Goal: Information Seeking & Learning: Learn about a topic

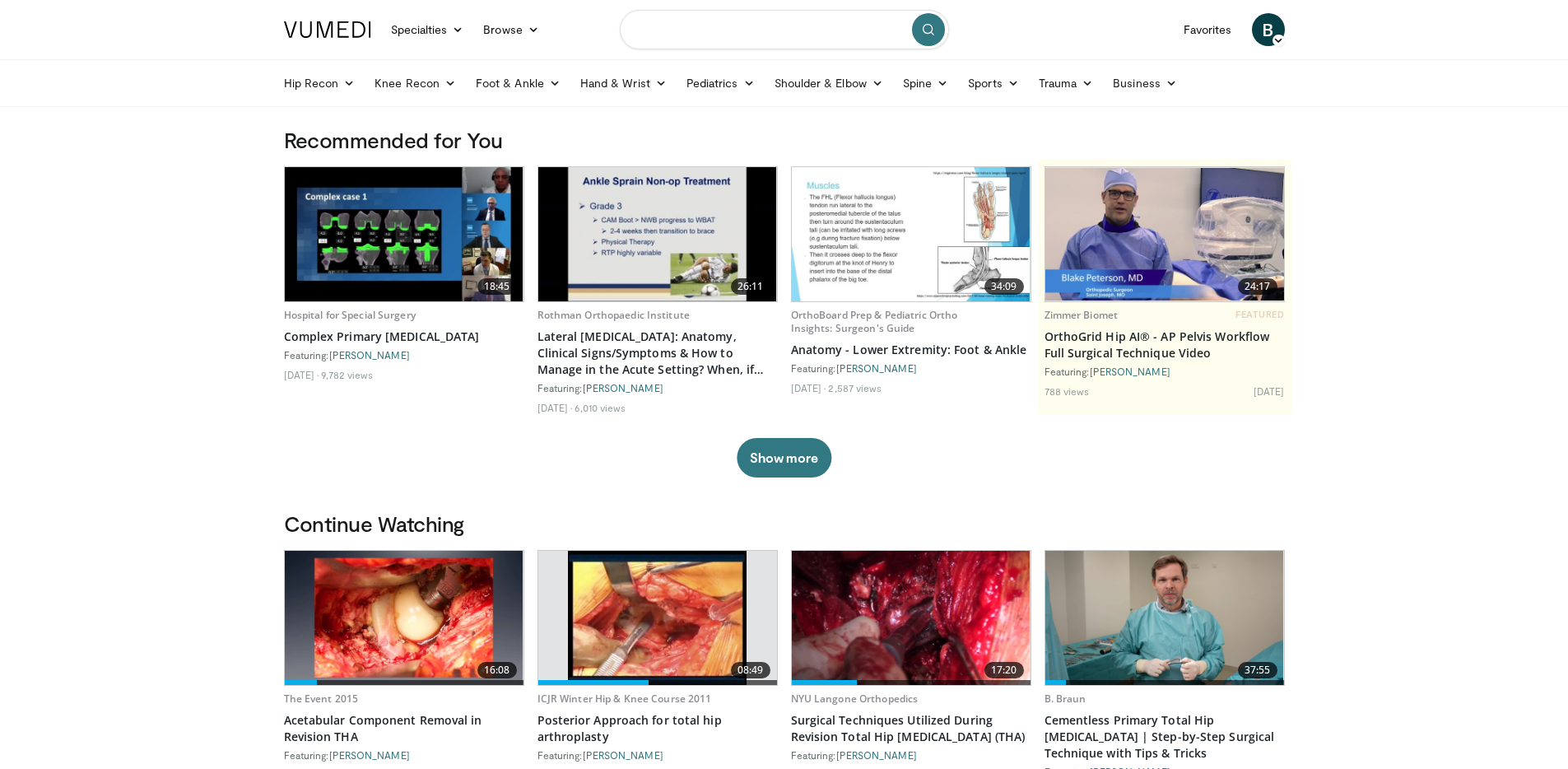
click at [645, 30] on input "Search topics, interventions" at bounding box center [784, 29] width 329 height 40
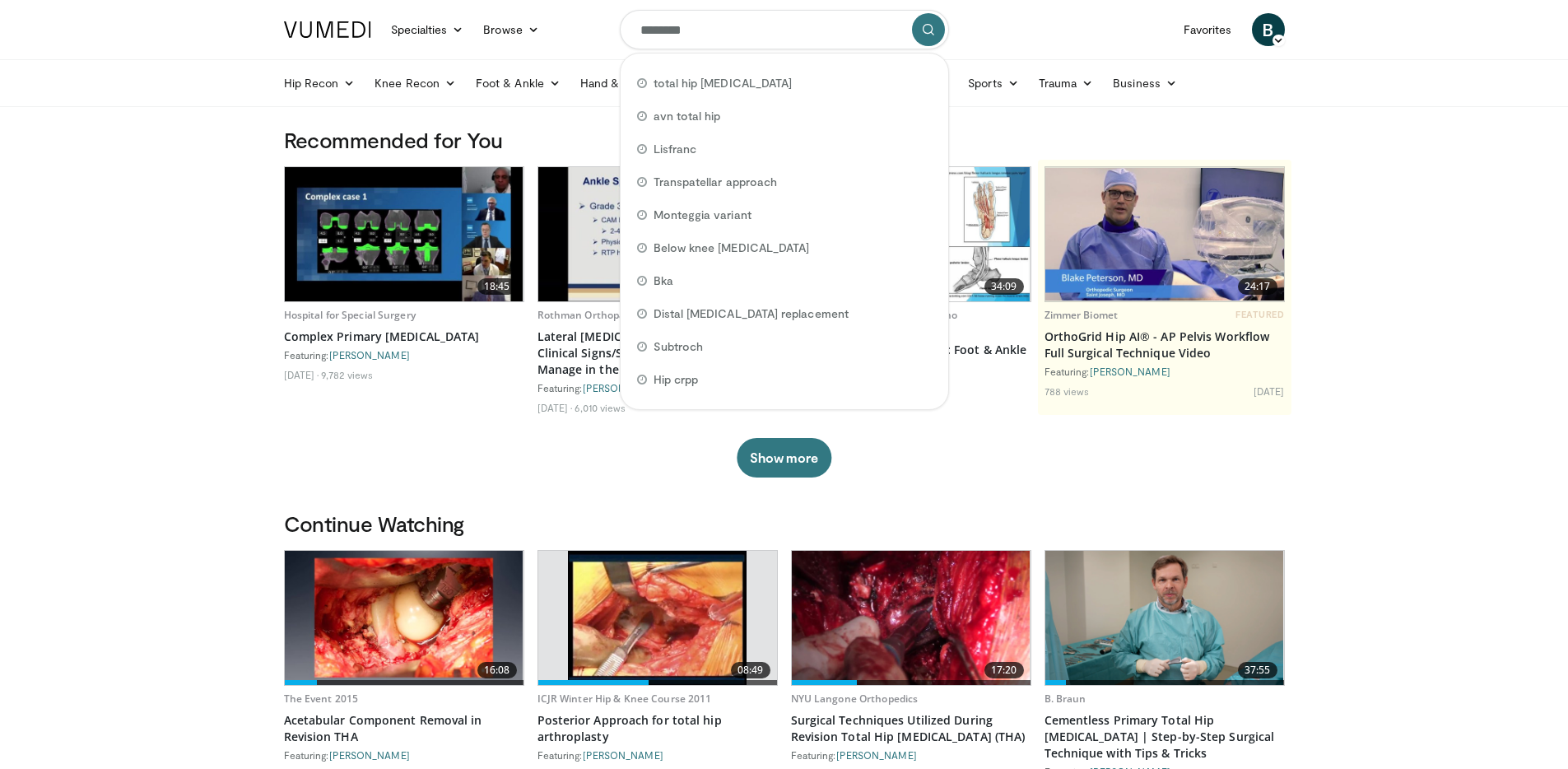
type input "*********"
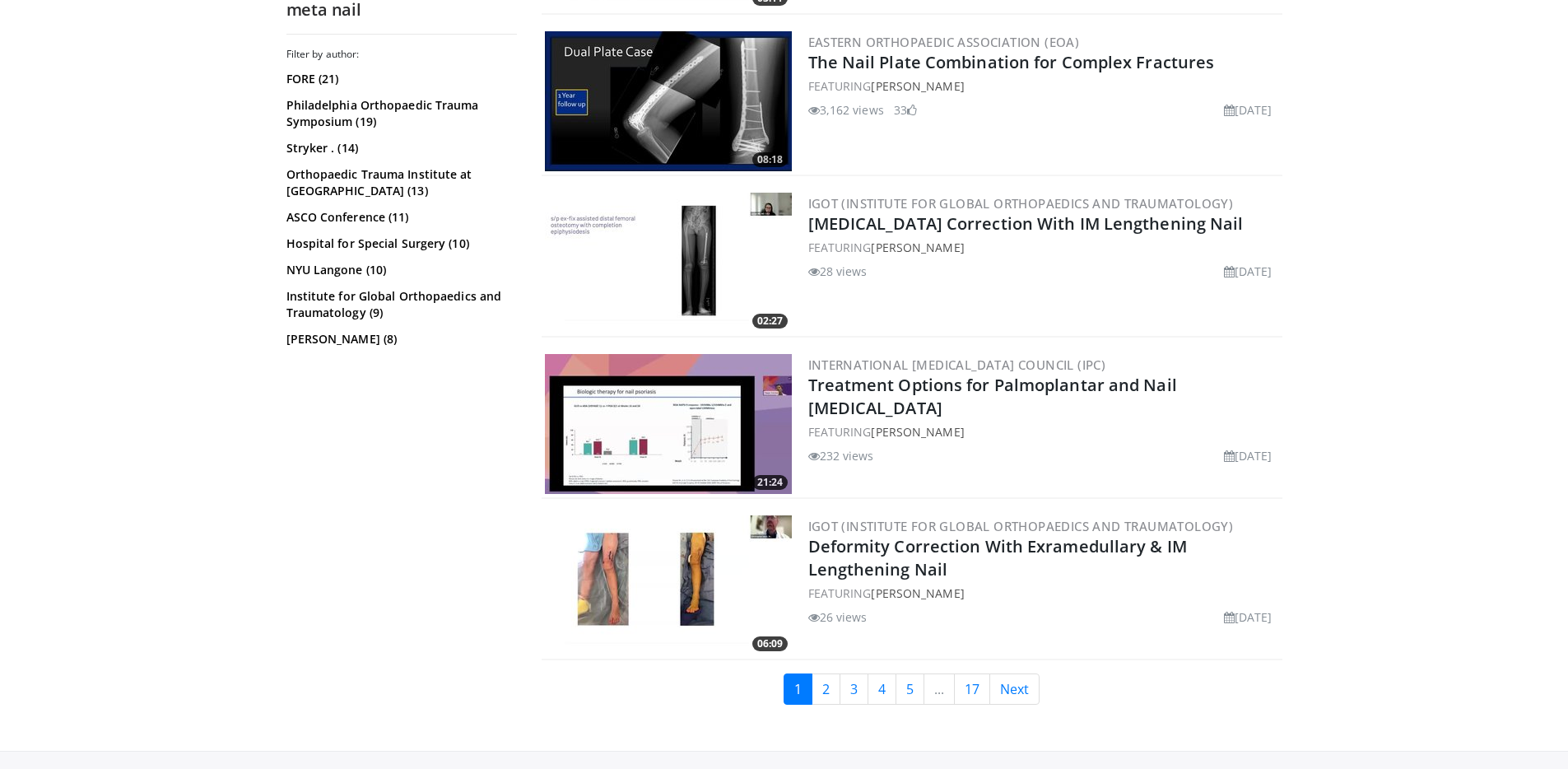
scroll to position [3942, 0]
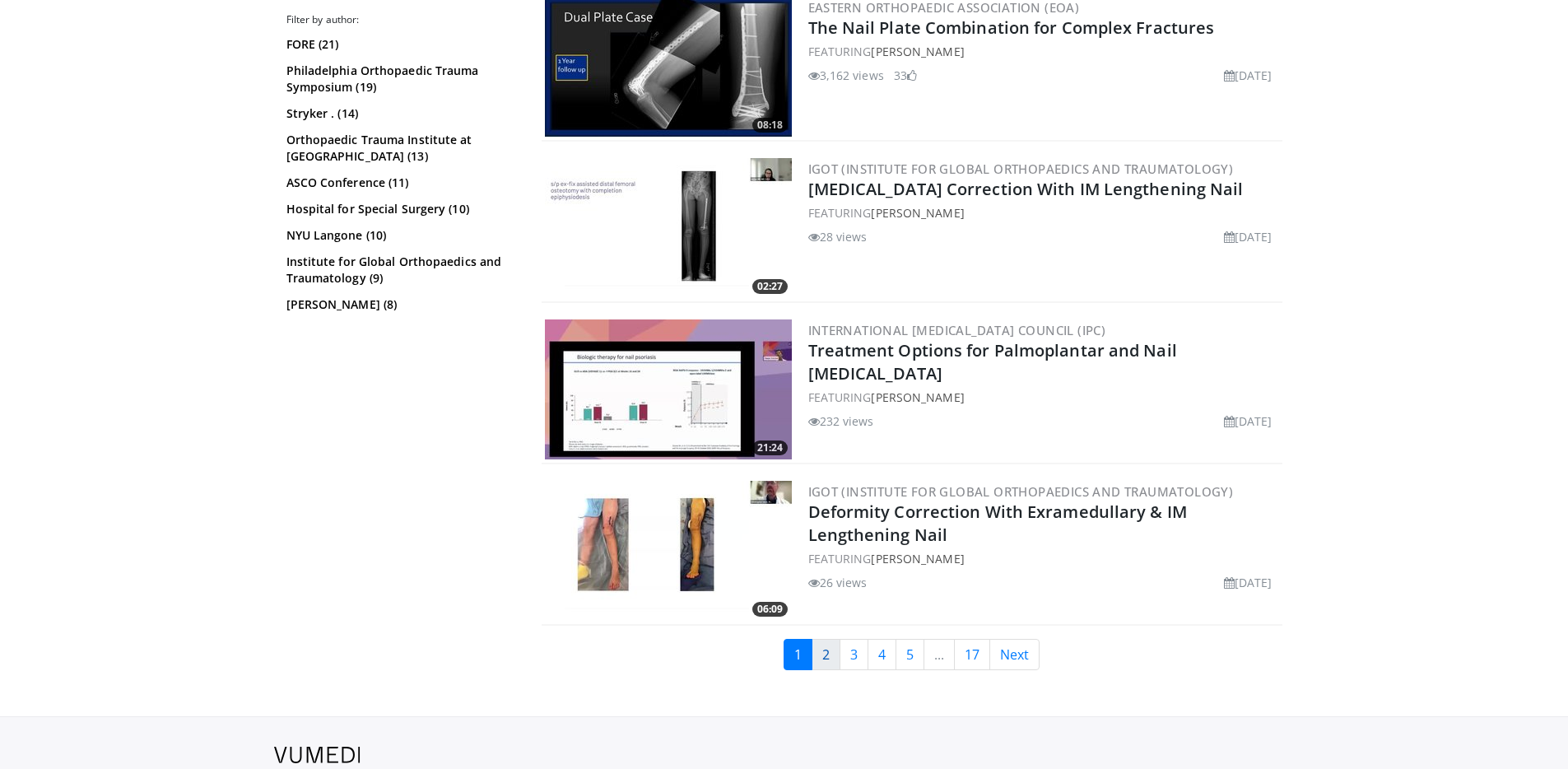
click at [818, 639] on link "2" at bounding box center [826, 655] width 29 height 32
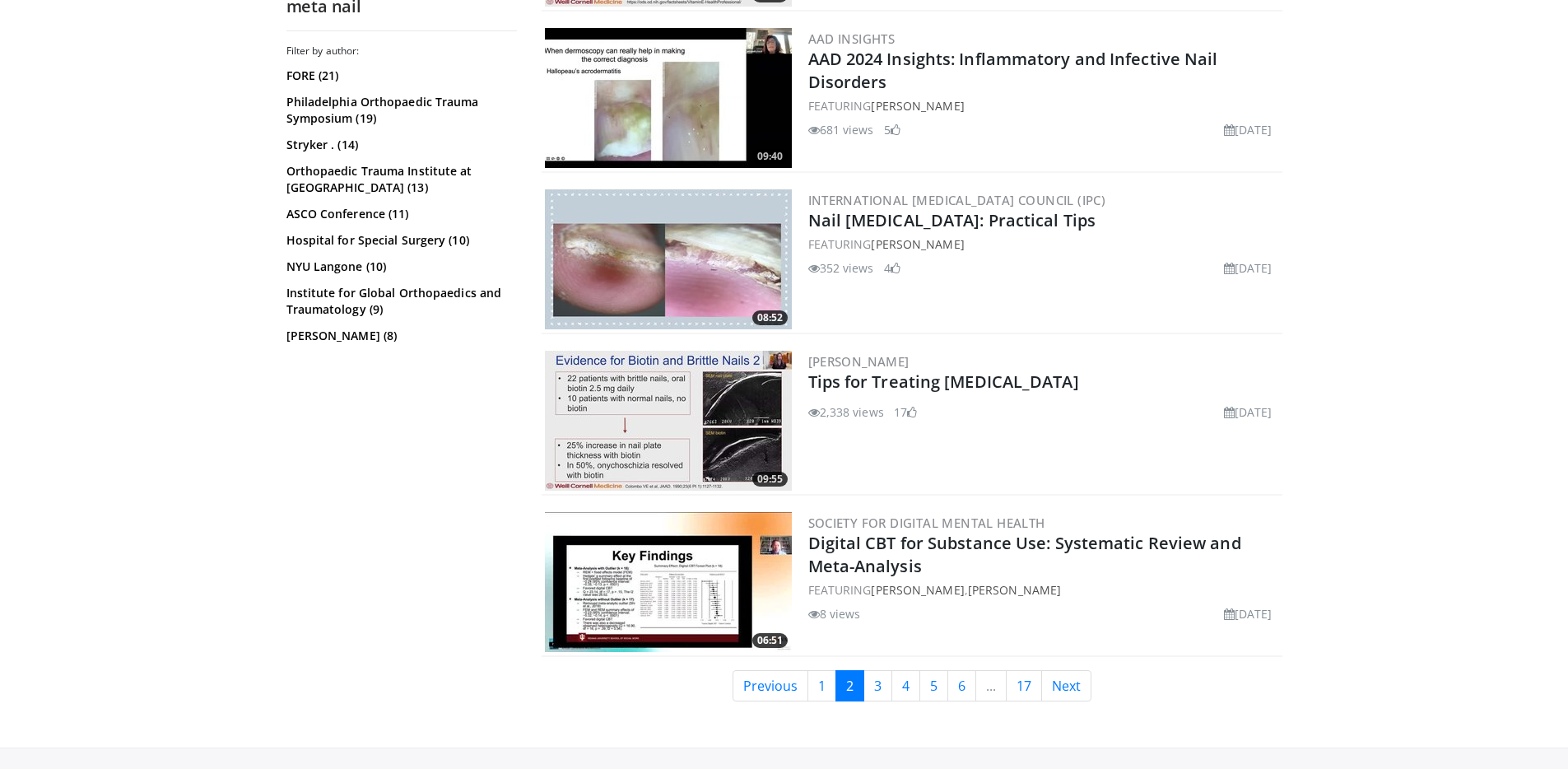
scroll to position [3496, 0]
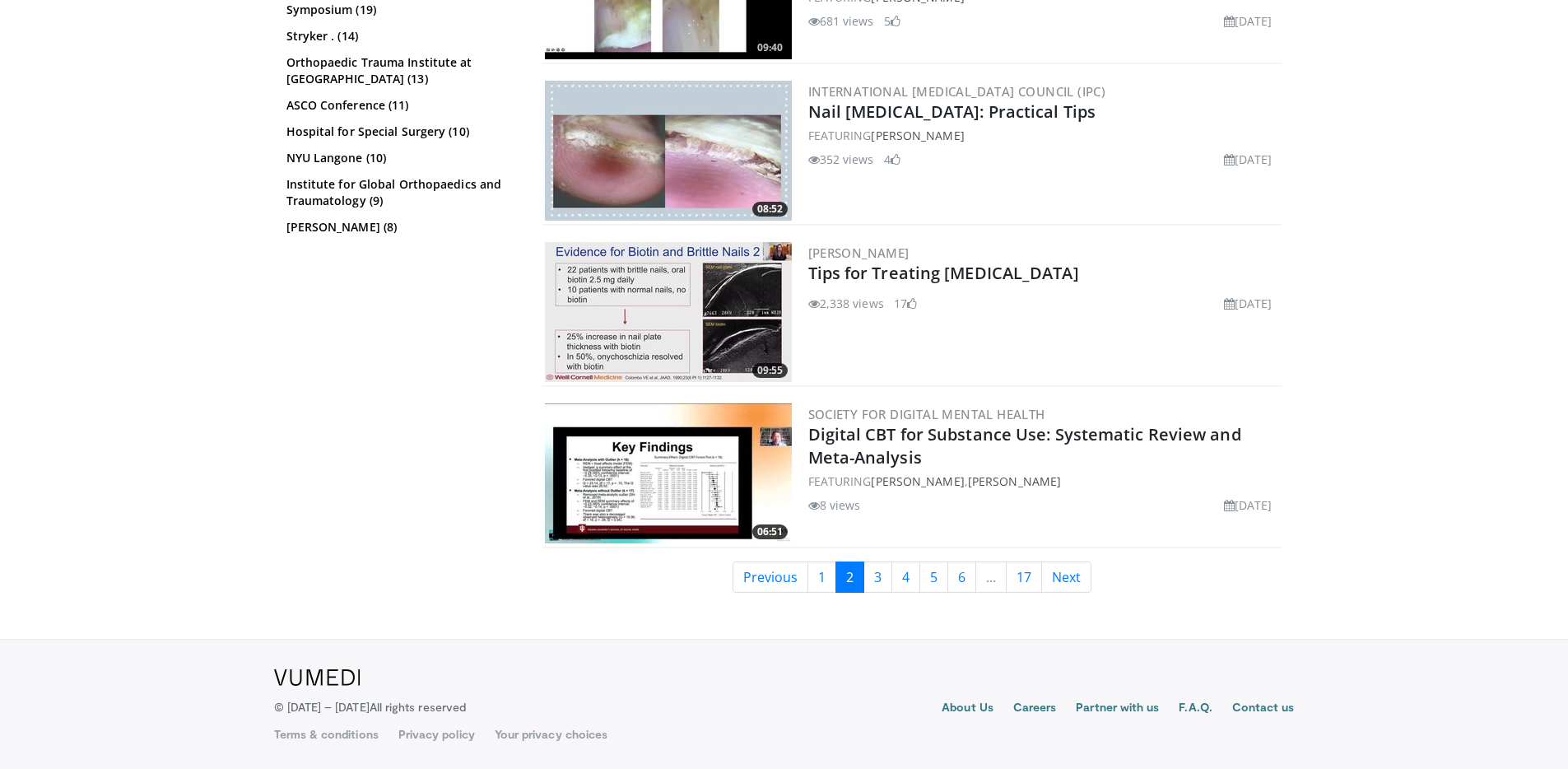
click at [892, 582] on link "4" at bounding box center [906, 577] width 29 height 32
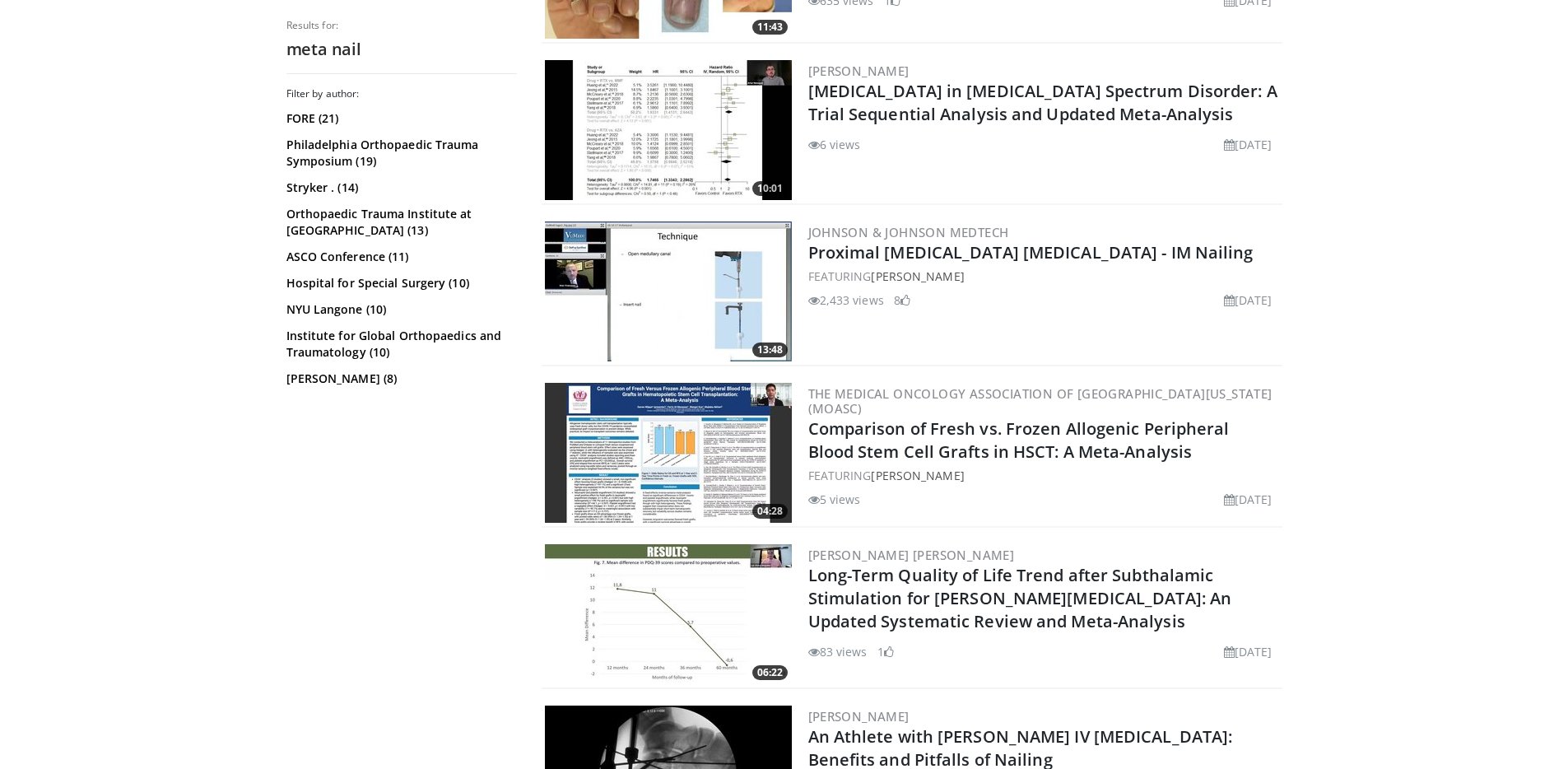
scroll to position [1405, 0]
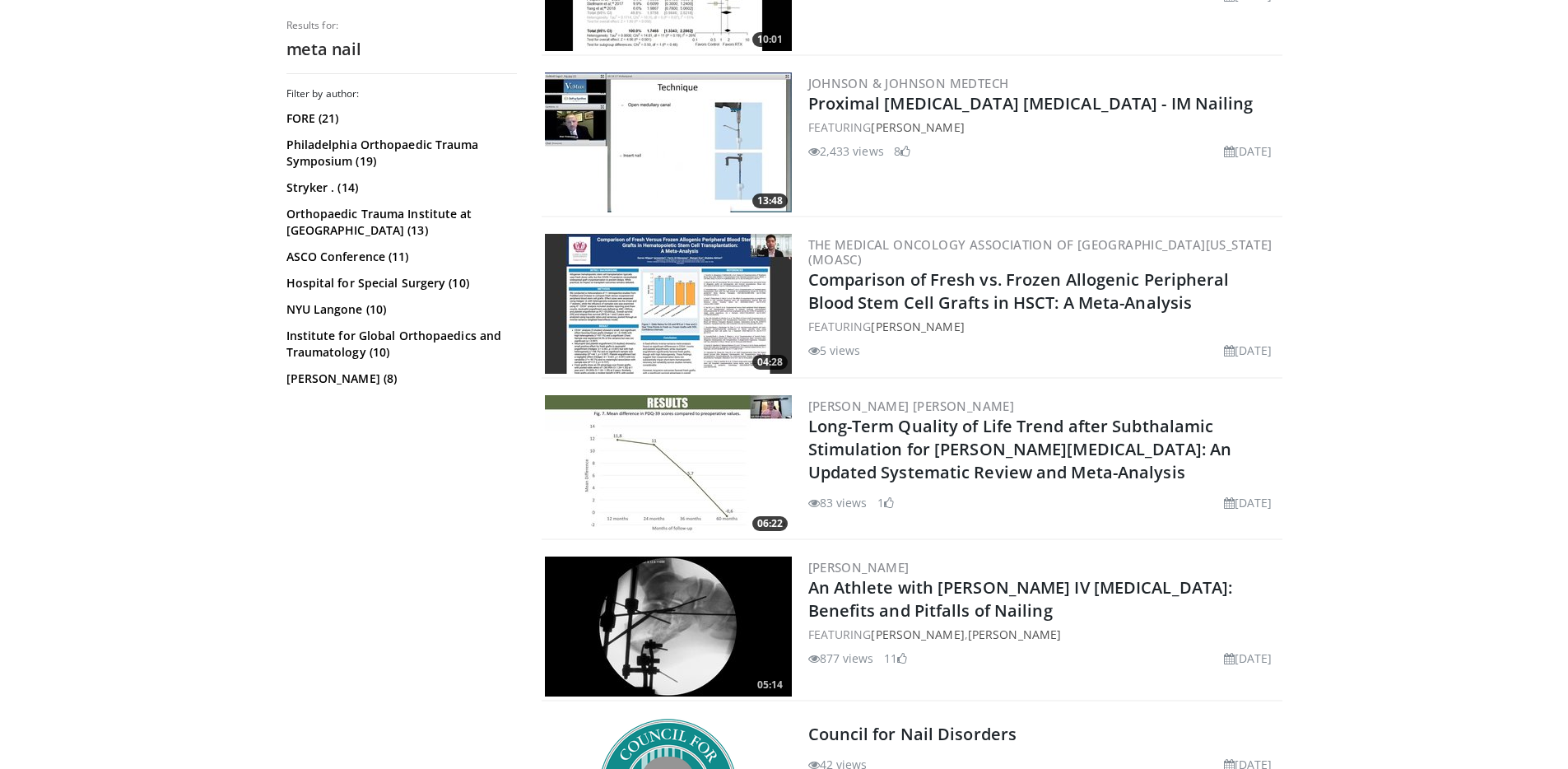
click at [492, 526] on div "Filter by author: FORE (21) Philadelphia Orthopaedic Trauma Symposium (19) Stry…" at bounding box center [402, 422] width 230 height 670
